Goal: Obtain resource: Obtain resource

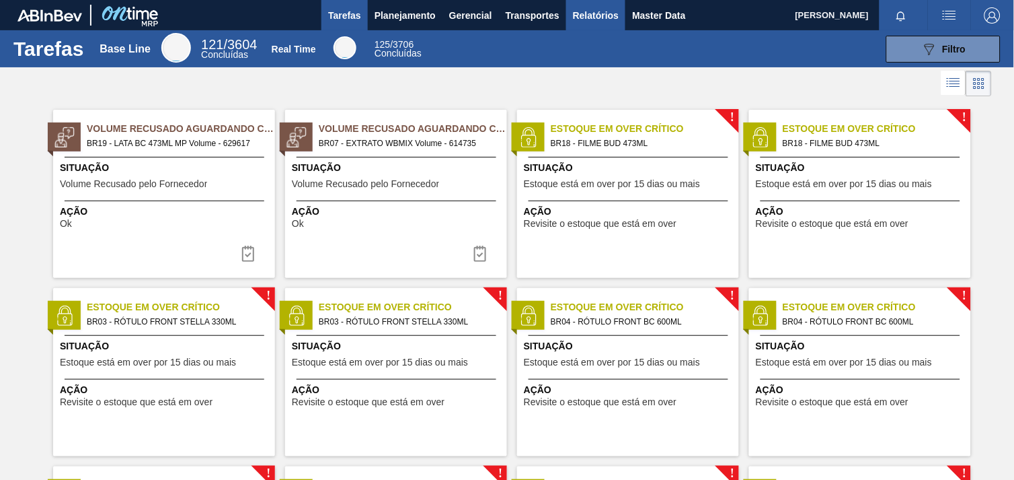
click at [582, 17] on span "Relatórios" at bounding box center [596, 15] width 46 height 16
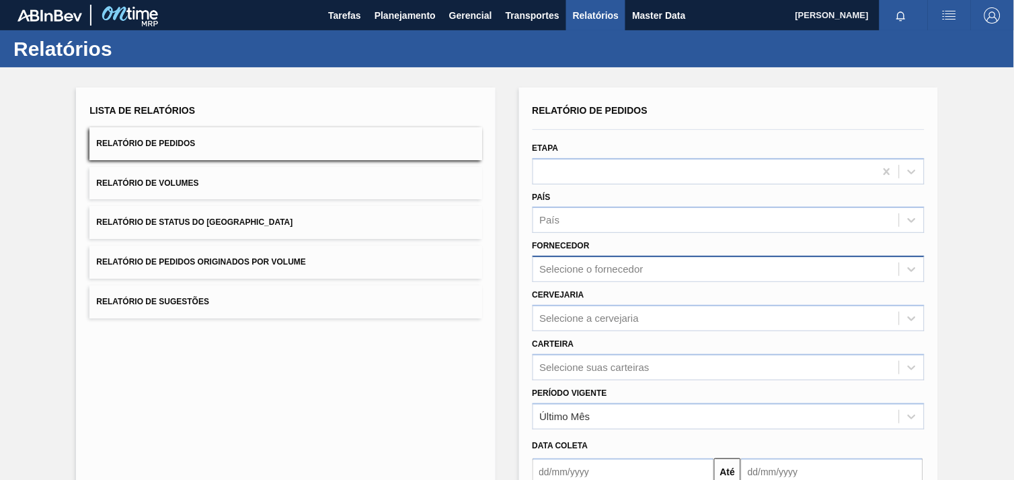
click at [644, 271] on div "Selecione o fornecedor" at bounding box center [716, 270] width 366 height 20
paste input "280235"
type input "280235"
click at [640, 299] on div "280235 (SAP Legado: 303118) - INGREDION [GEOGRAPHIC_DATA] INGREDIENTES" at bounding box center [729, 302] width 392 height 25
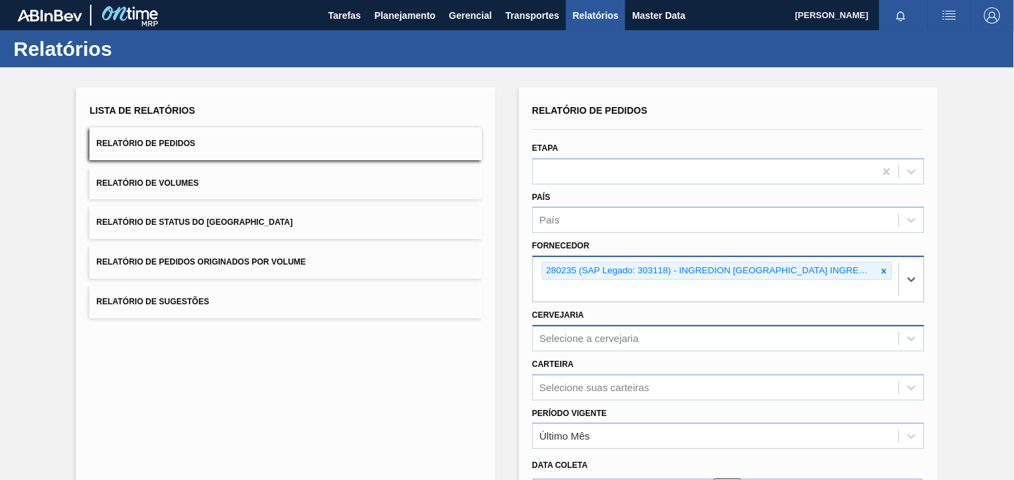
click at [637, 328] on div "Selecione a cervejaria" at bounding box center [716, 338] width 366 height 20
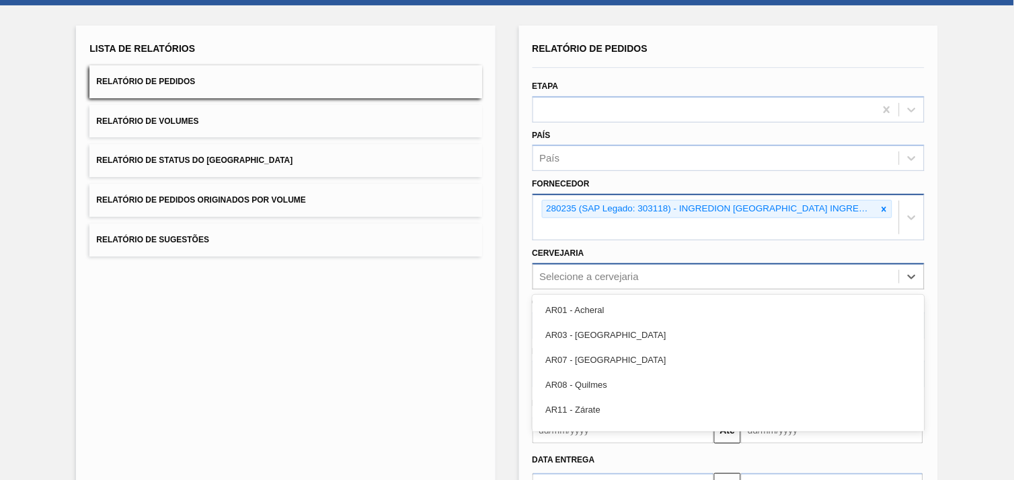
scroll to position [65, 0]
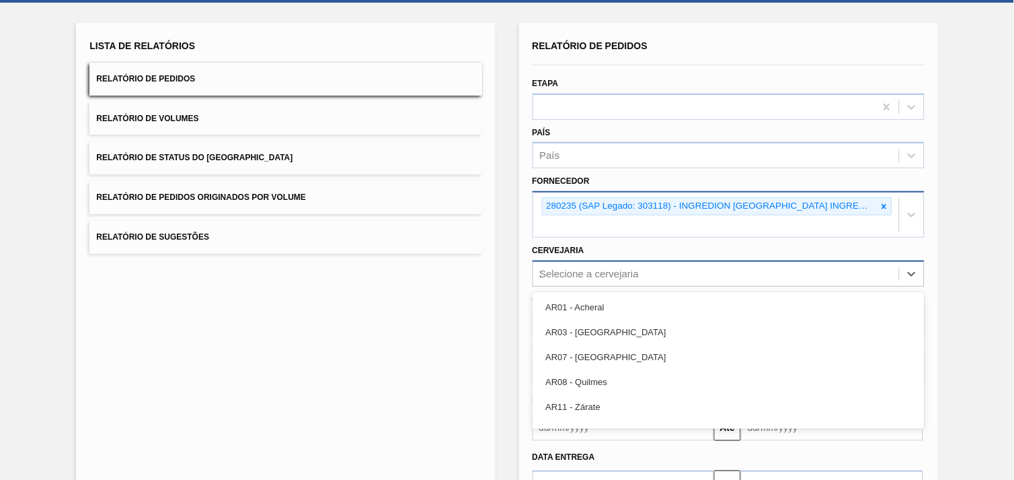
type input "27"
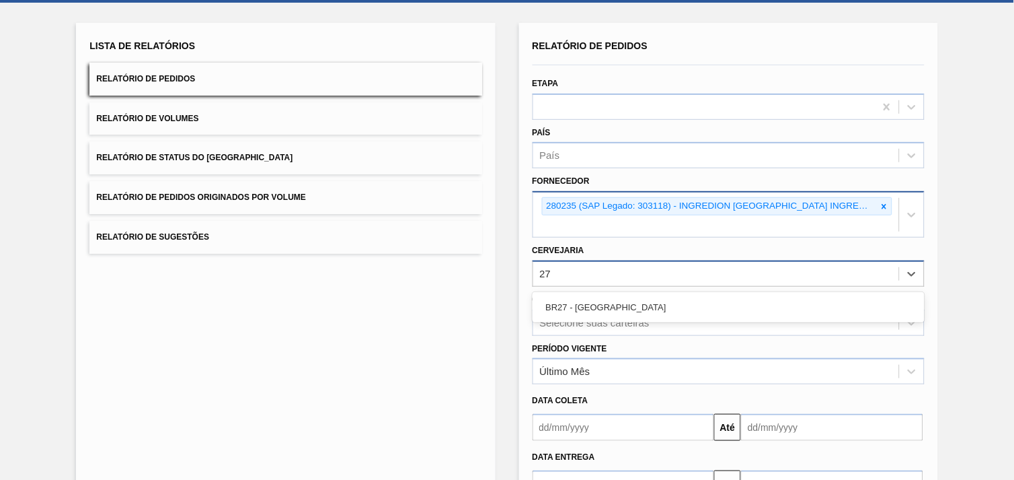
click at [646, 295] on div "BR27 - [GEOGRAPHIC_DATA]" at bounding box center [729, 307] width 392 height 25
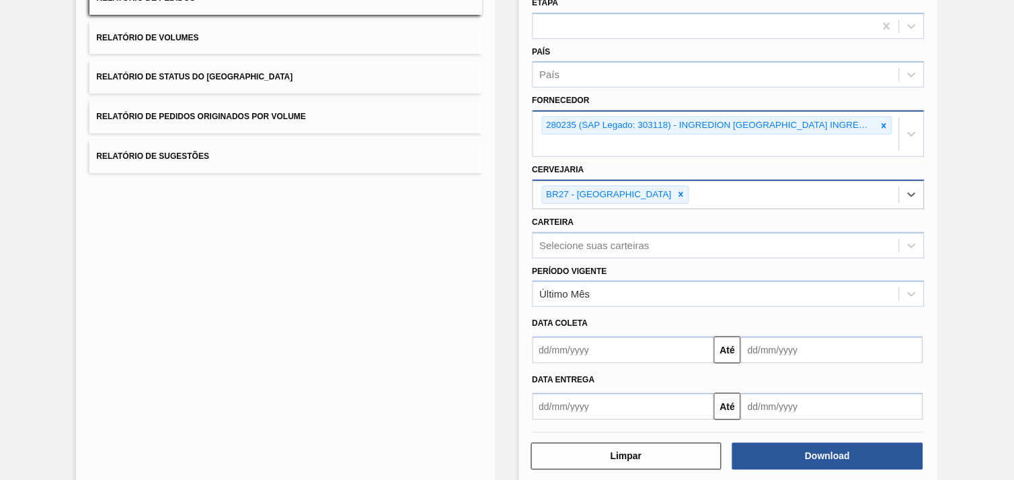
scroll to position [146, 0]
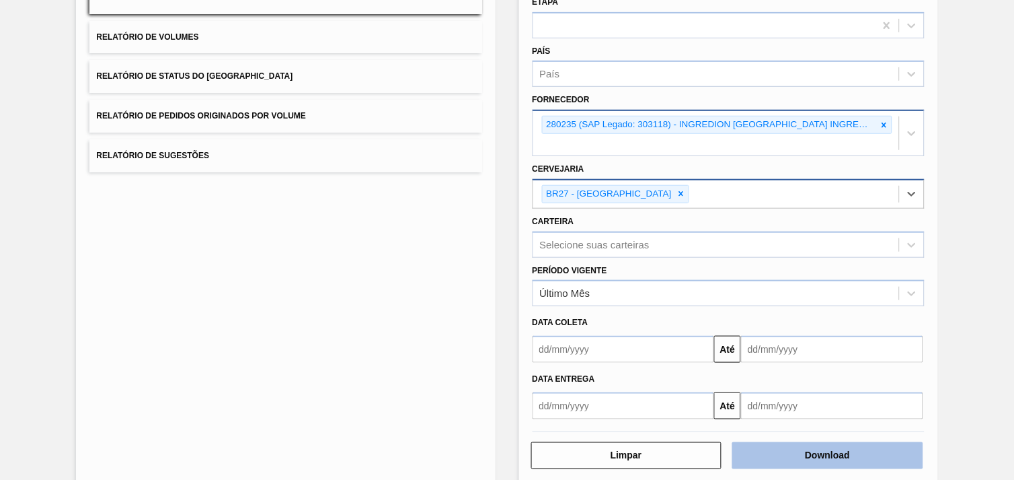
click at [879, 442] on button "Download" at bounding box center [828, 455] width 191 height 27
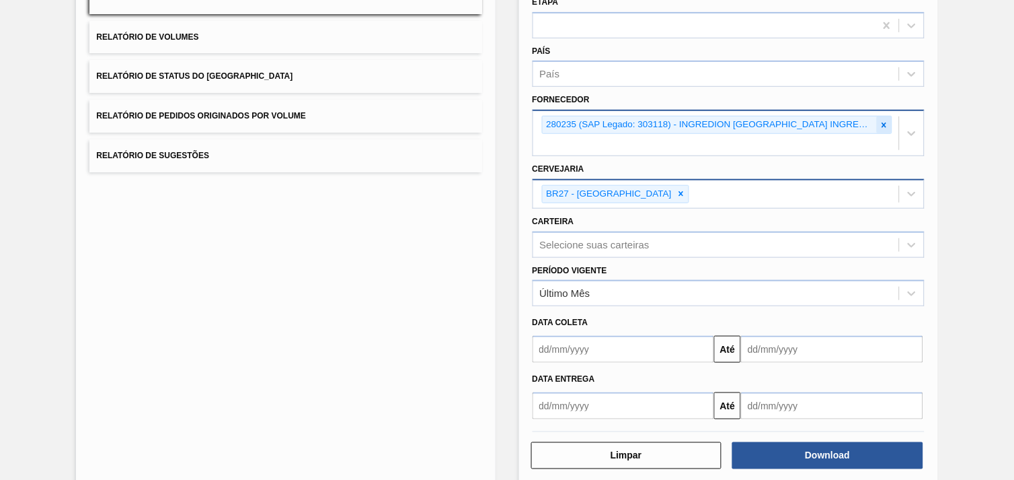
click at [877, 119] on div at bounding box center [884, 124] width 15 height 17
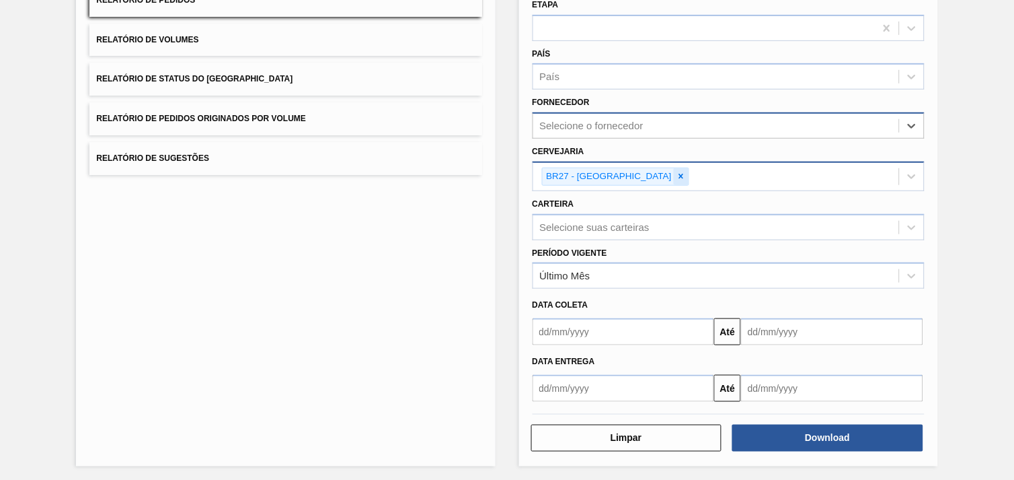
click at [679, 174] on icon at bounding box center [681, 176] width 5 height 5
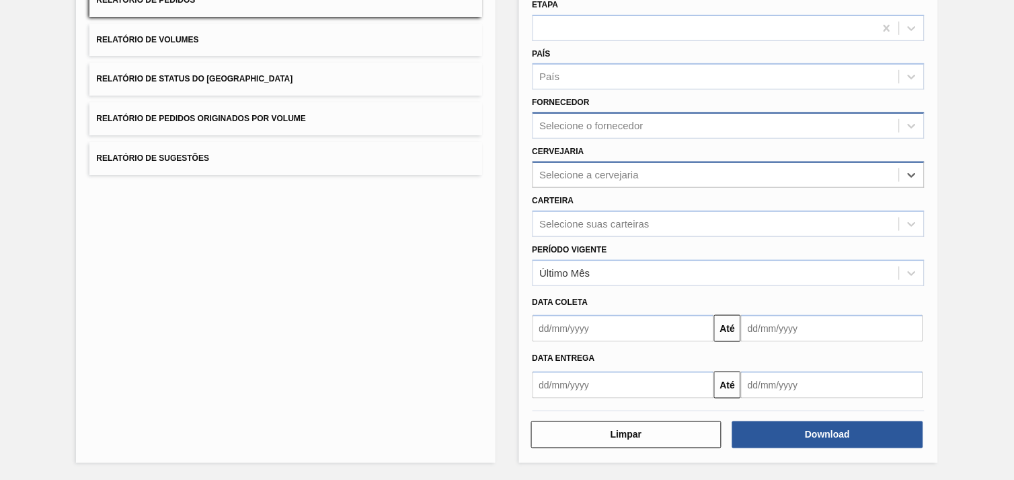
scroll to position [139, 0]
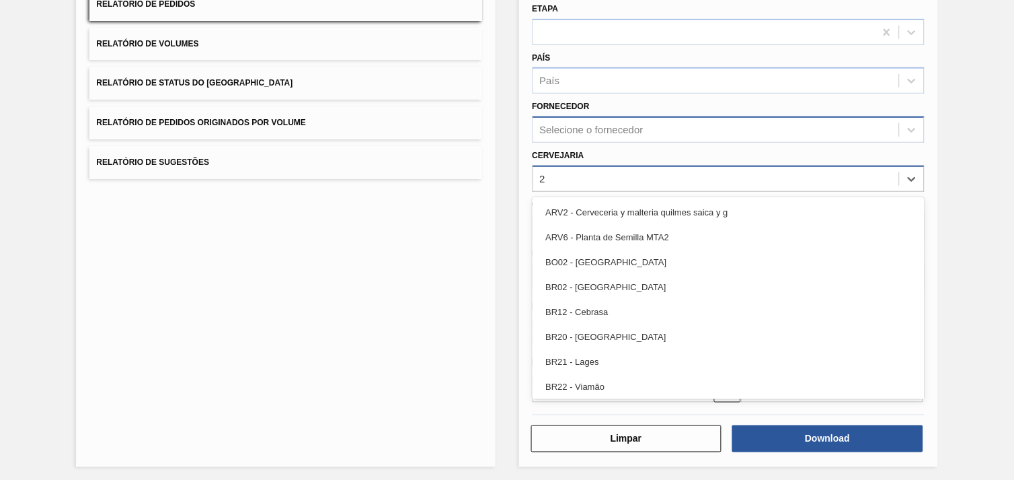
type input "26"
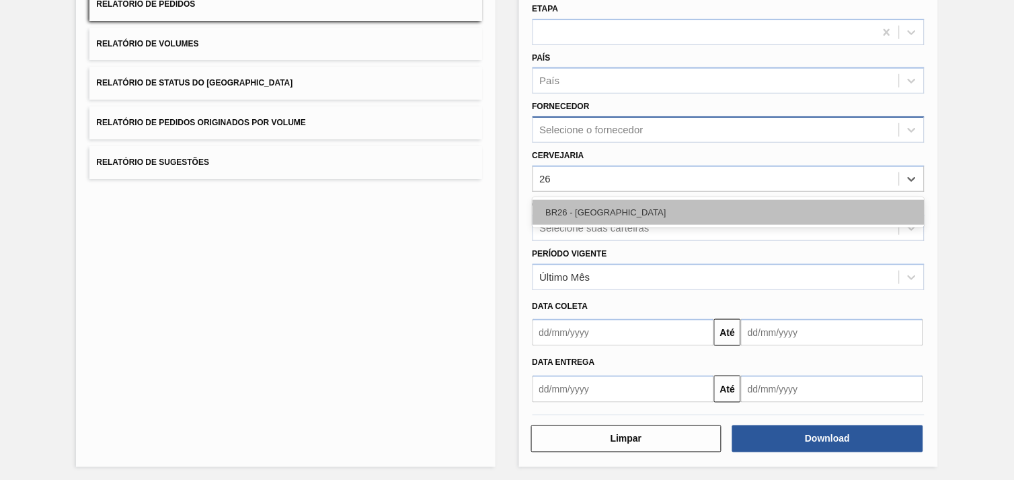
click at [640, 212] on div "BR26 - [GEOGRAPHIC_DATA]" at bounding box center [729, 212] width 392 height 25
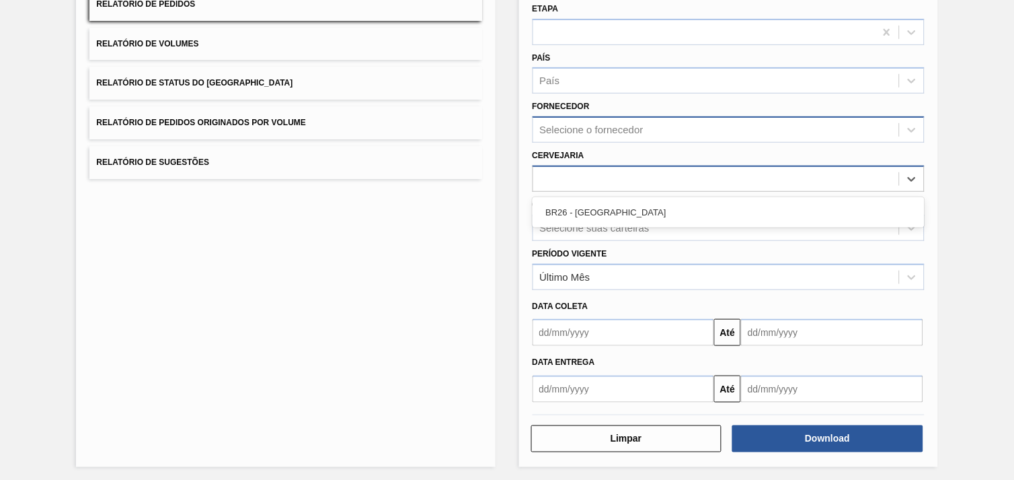
scroll to position [143, 0]
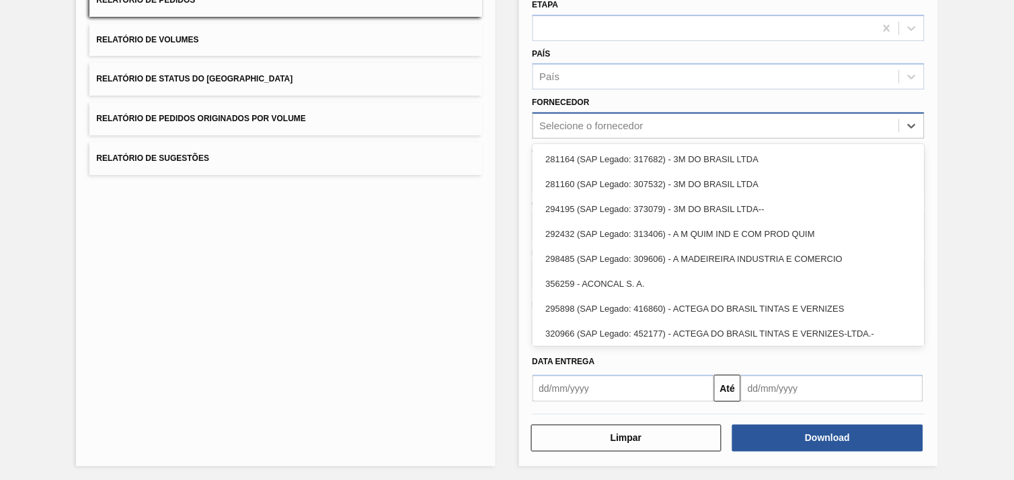
click at [615, 122] on div "Selecione o fornecedor" at bounding box center [592, 125] width 104 height 11
paste input "327858"
type input "327858"
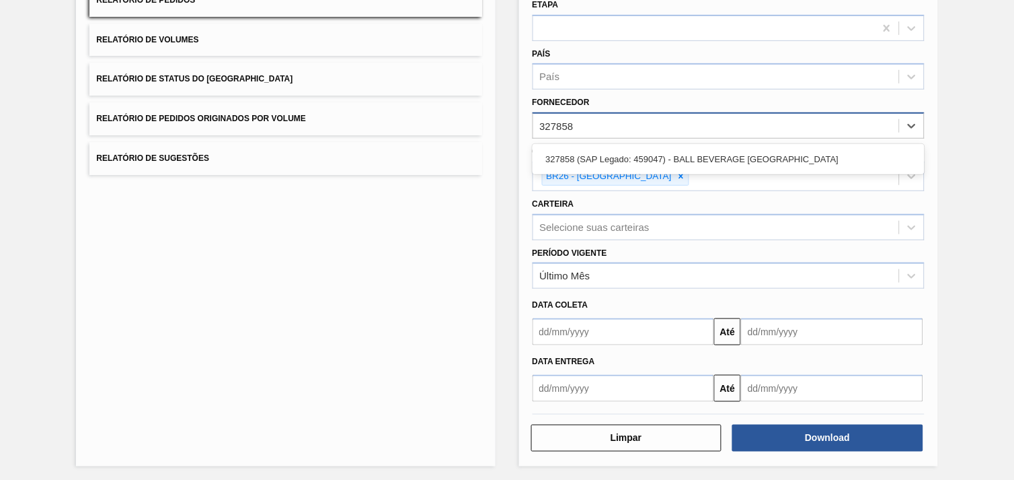
click at [657, 158] on div "327858 (SAP Legado: 459047) - BALL BEVERAGE [GEOGRAPHIC_DATA]" at bounding box center [729, 159] width 392 height 25
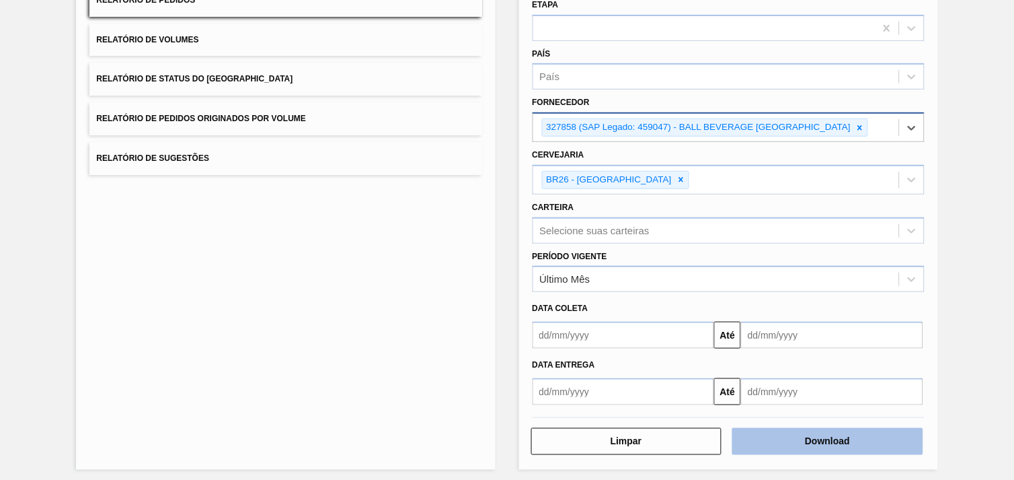
click at [835, 437] on button "Download" at bounding box center [828, 441] width 191 height 27
click at [841, 433] on button "Download" at bounding box center [828, 441] width 191 height 27
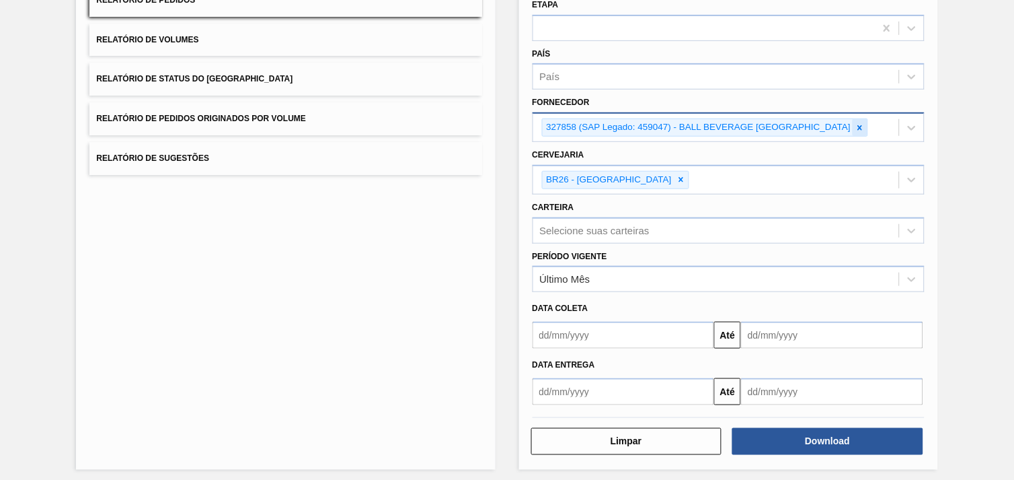
click at [863, 126] on icon at bounding box center [860, 127] width 5 height 5
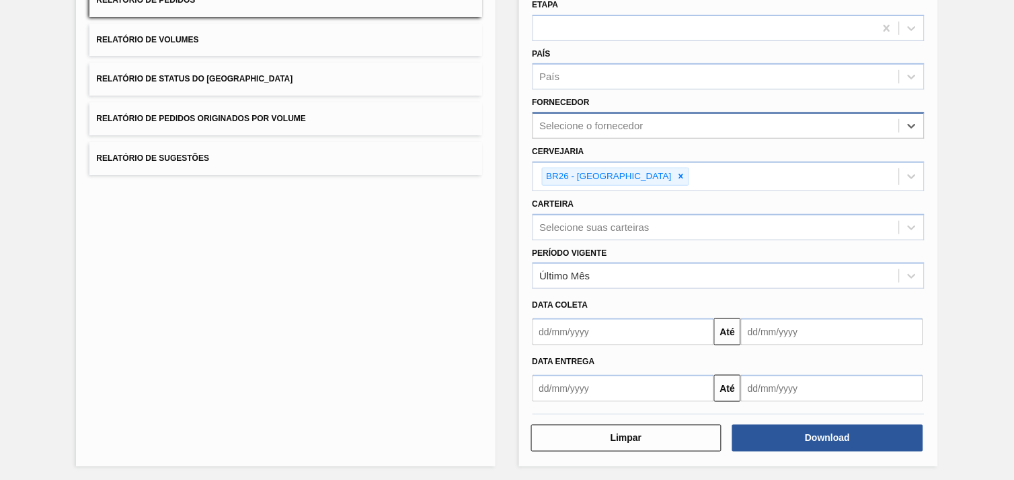
paste input "289720"
type input "289720"
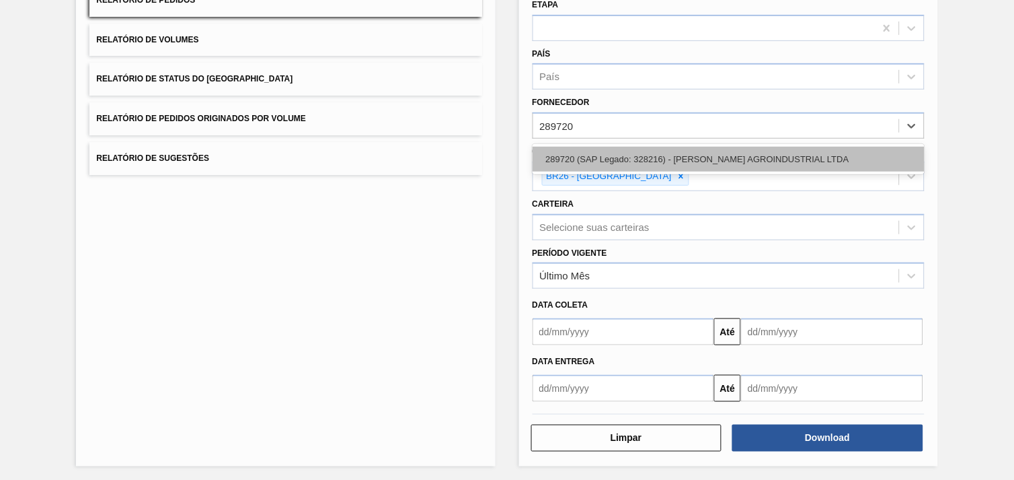
click at [712, 155] on div "289720 (SAP Legado: 328216) - [PERSON_NAME] AGROINDUSTRIAL LTDA" at bounding box center [729, 159] width 392 height 25
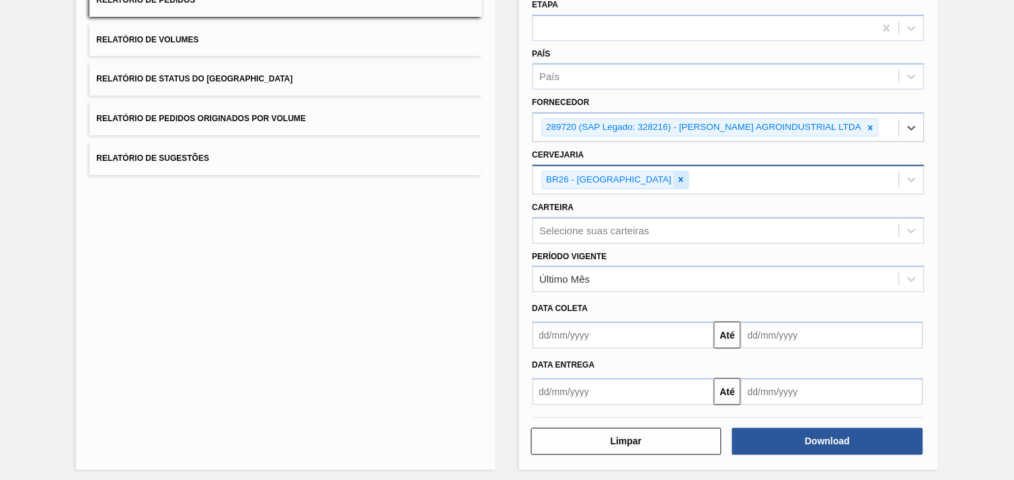
click at [677, 175] on icon at bounding box center [681, 179] width 9 height 9
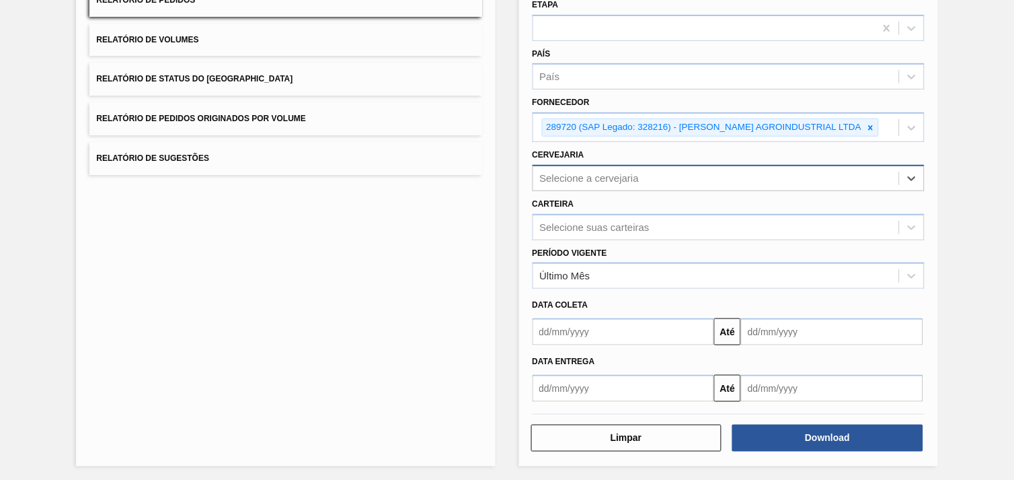
click at [630, 174] on div "Selecione a cervejaria" at bounding box center [590, 177] width 100 height 11
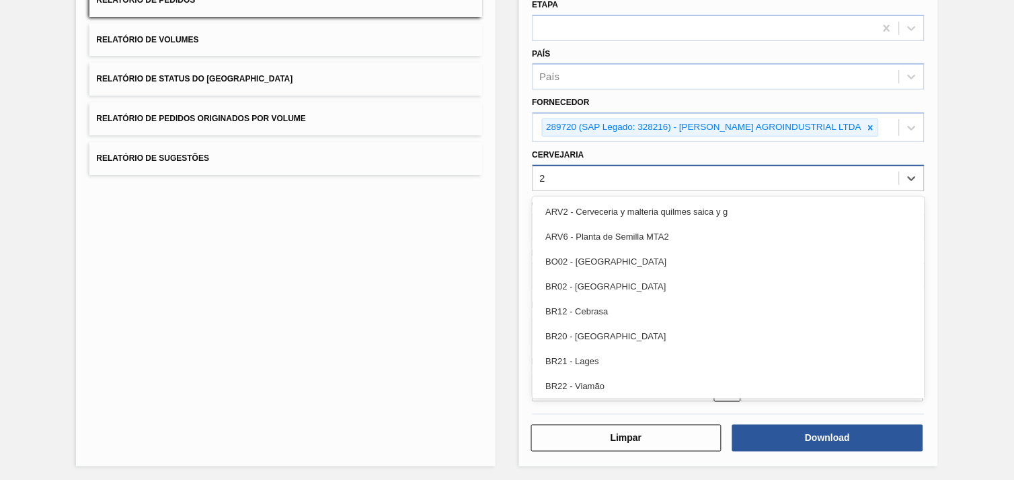
type input "22"
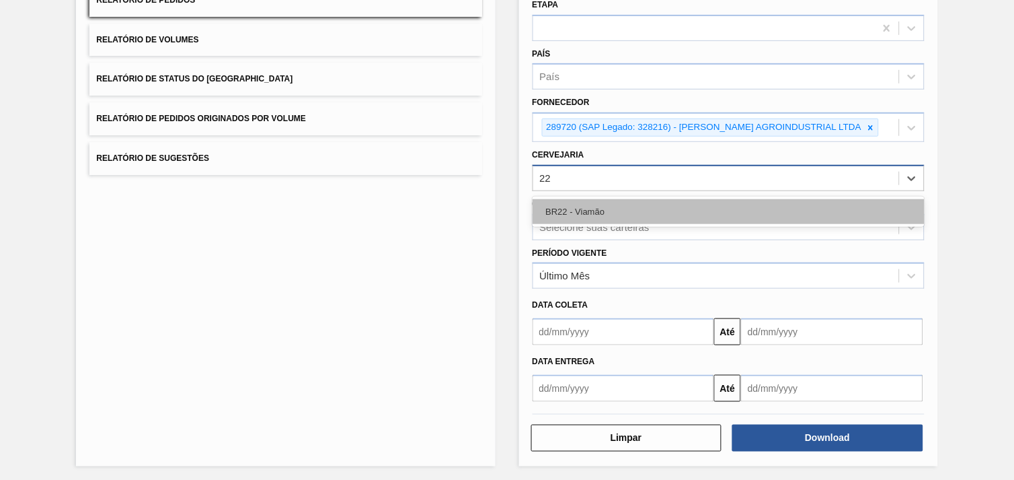
click at [628, 200] on div "BR22 - Viamão" at bounding box center [729, 211] width 392 height 25
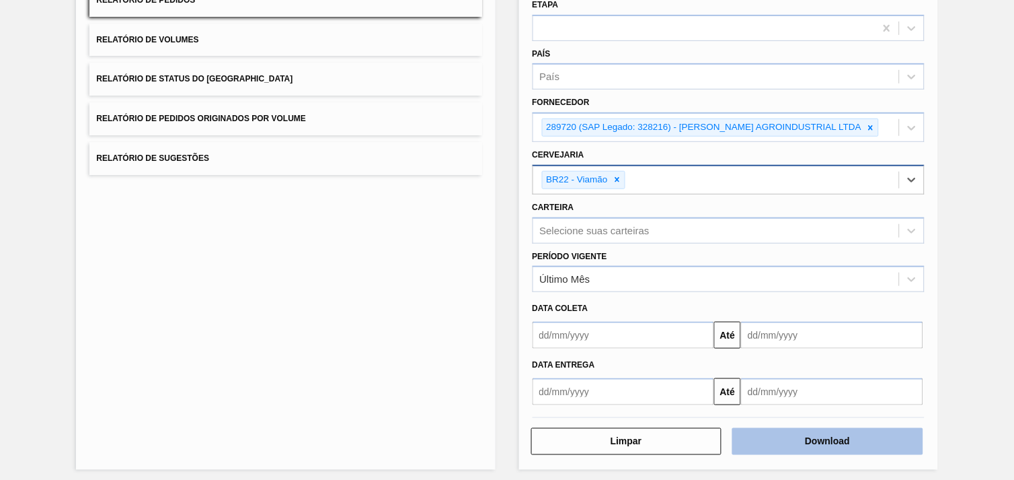
click at [809, 439] on button "Download" at bounding box center [828, 441] width 191 height 27
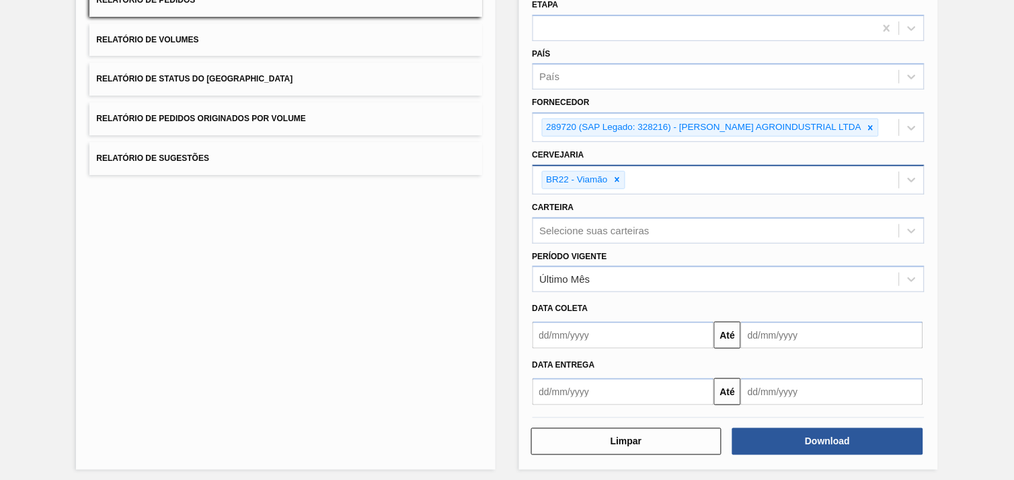
click at [603, 173] on div "BR22 - Viamão" at bounding box center [576, 180] width 67 height 17
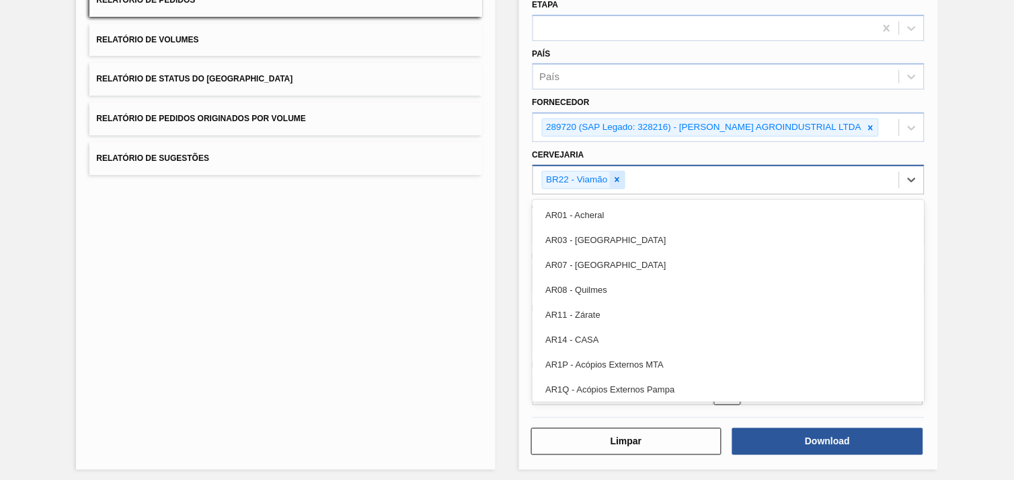
click at [616, 178] on icon at bounding box center [617, 180] width 5 height 5
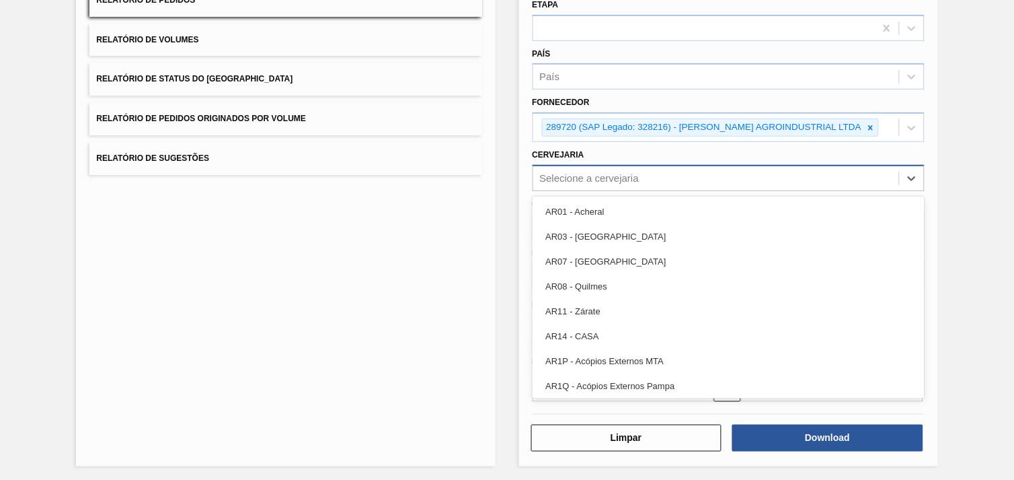
paste input "280304"
type input "280304"
click at [866, 129] on icon at bounding box center [870, 127] width 9 height 9
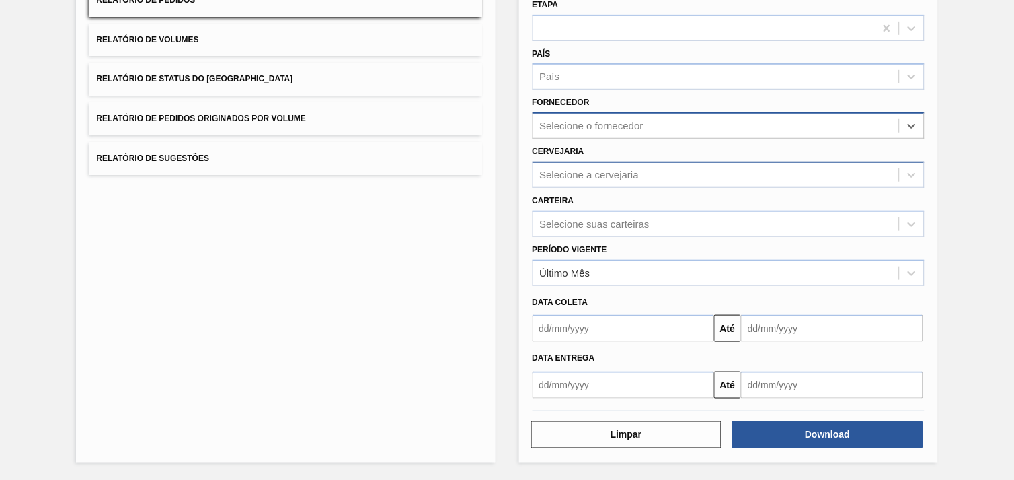
scroll to position [139, 0]
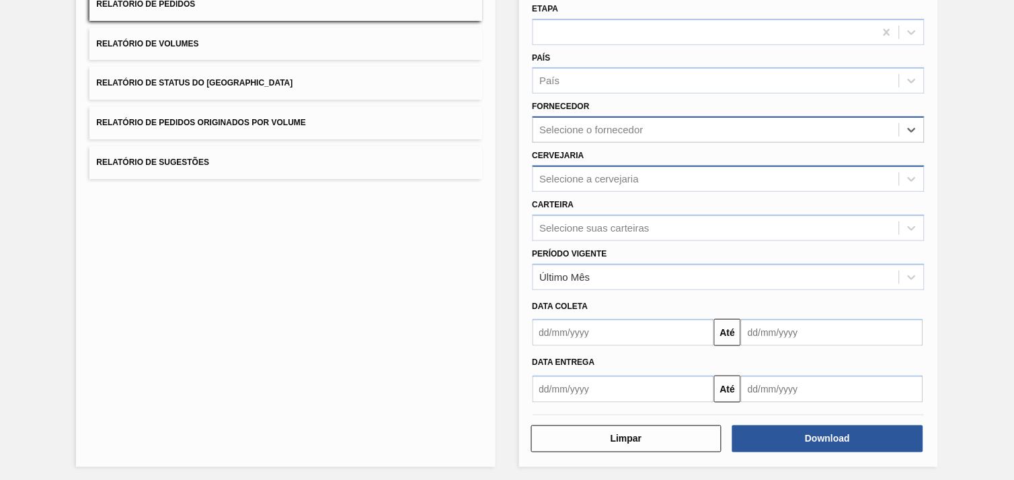
click at [674, 180] on div "Selecione a cervejaria" at bounding box center [716, 179] width 366 height 20
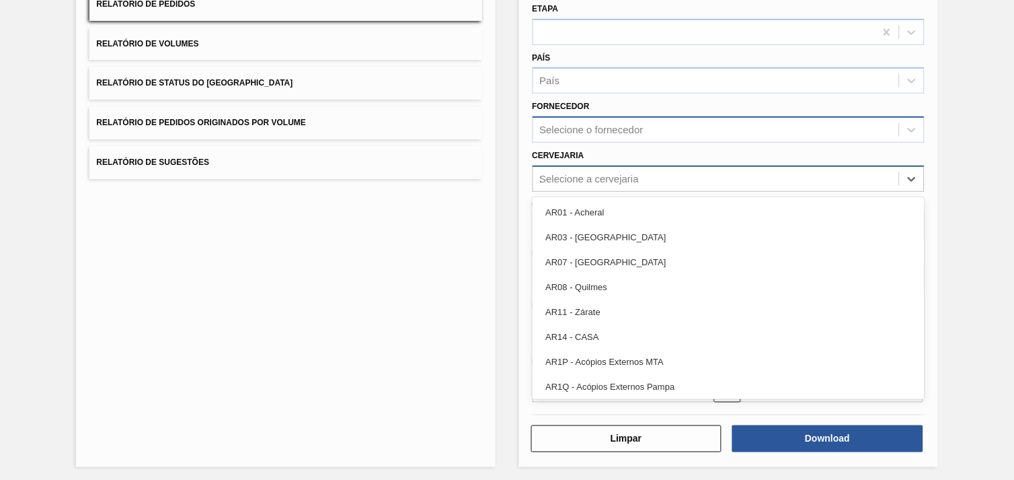
type input "19"
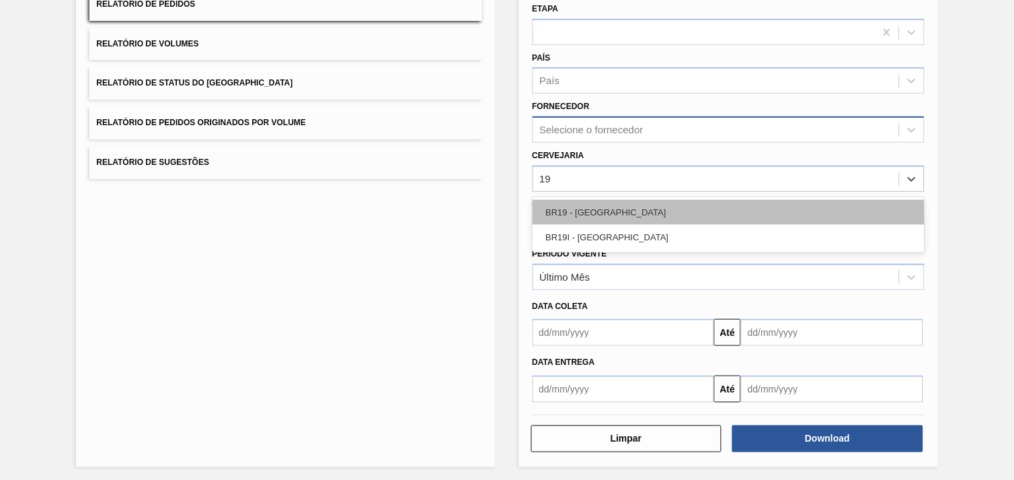
click at [651, 210] on div "BR19 - [GEOGRAPHIC_DATA]" at bounding box center [729, 212] width 392 height 25
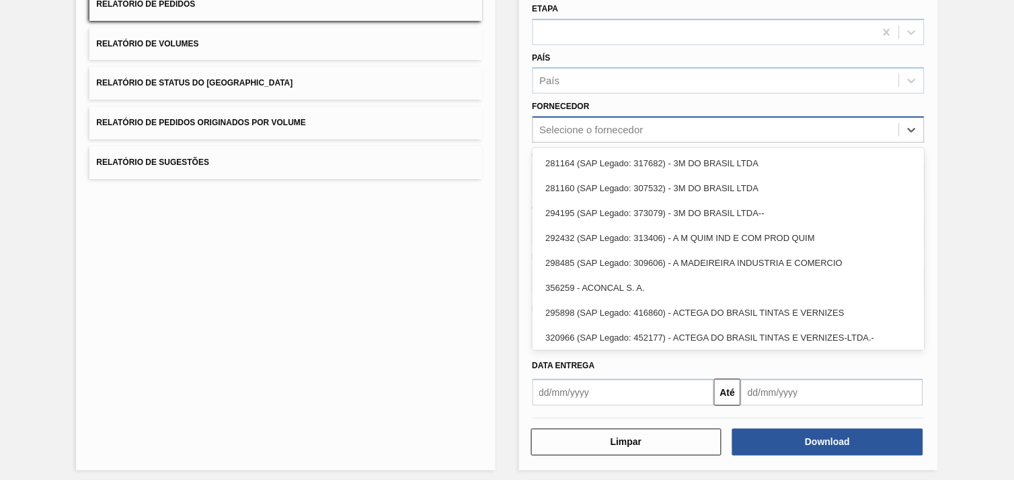
click at [634, 120] on div "Selecione o fornecedor" at bounding box center [716, 130] width 366 height 20
paste input "280304"
type input "280304"
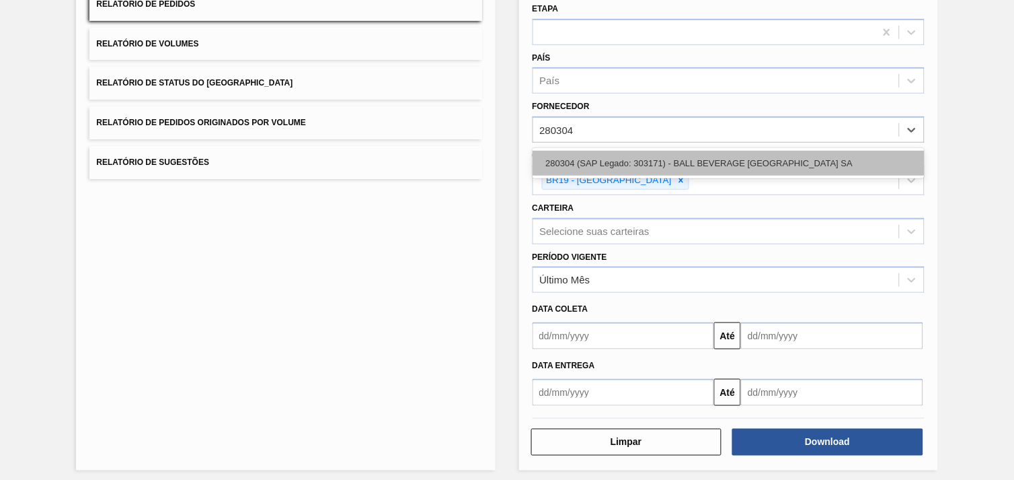
click at [648, 157] on div "280304 (SAP Legado: 303171) - BALL BEVERAGE [GEOGRAPHIC_DATA] SA" at bounding box center [729, 163] width 392 height 25
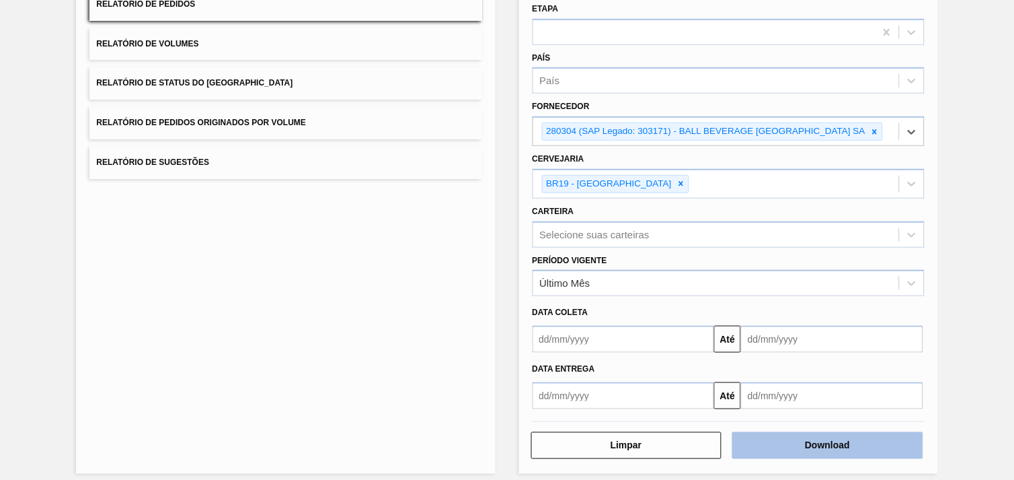
click at [827, 437] on button "Download" at bounding box center [828, 445] width 191 height 27
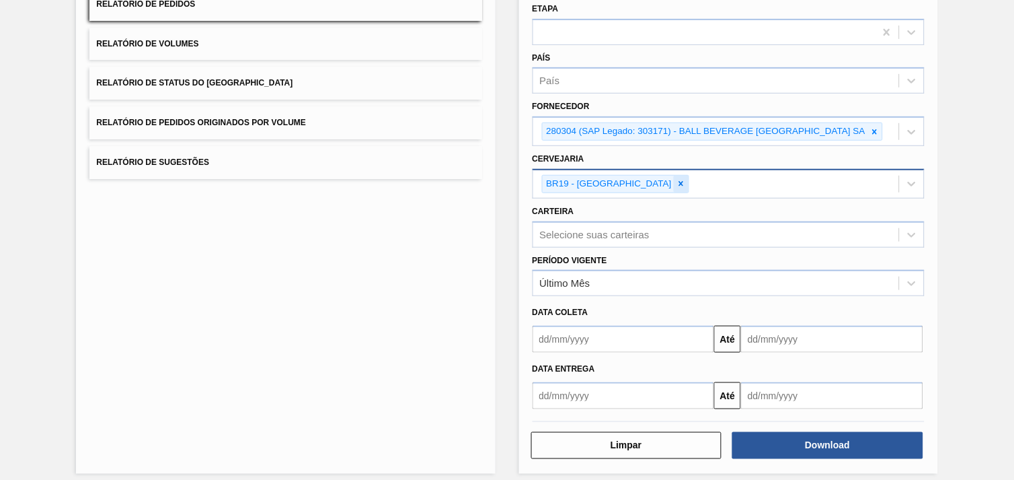
click at [677, 179] on icon at bounding box center [681, 183] width 9 height 9
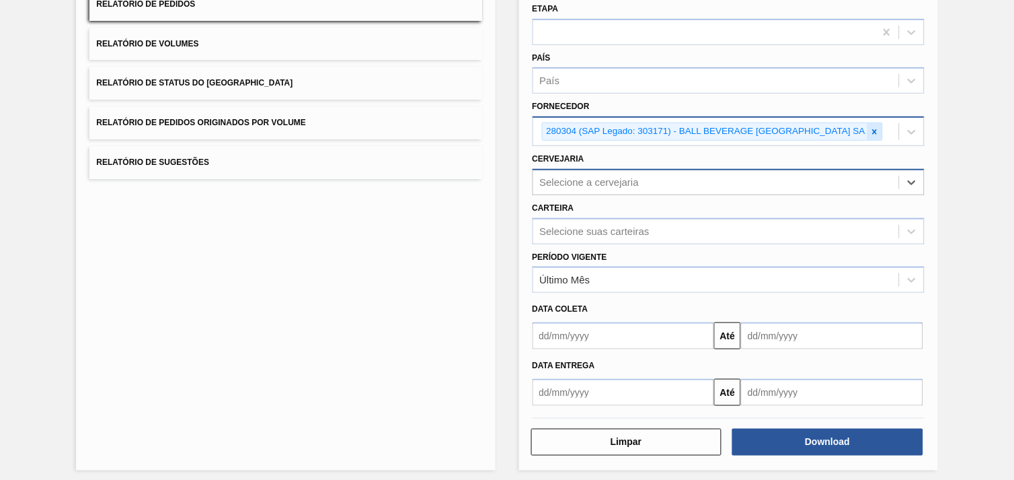
click at [878, 129] on icon at bounding box center [875, 131] width 5 height 5
